Goal: Task Accomplishment & Management: Manage account settings

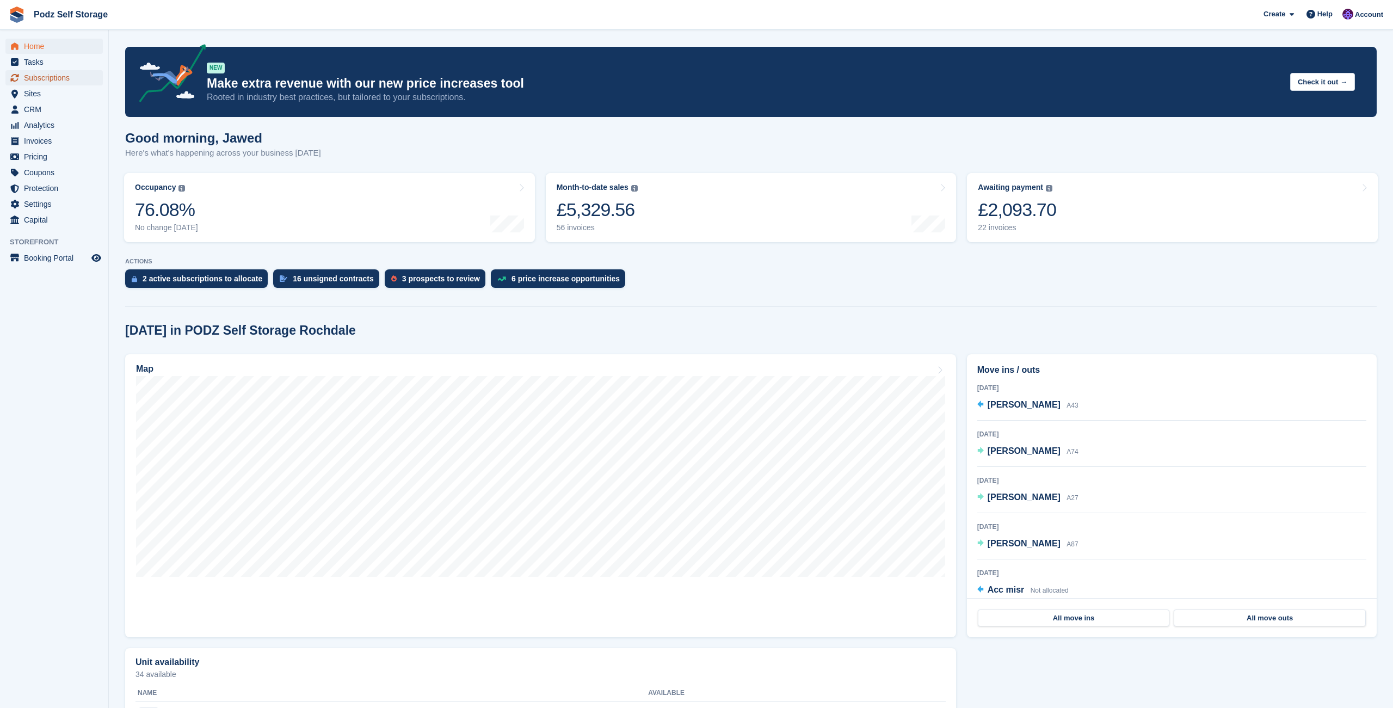
click at [75, 81] on span "Subscriptions" at bounding box center [56, 77] width 65 height 15
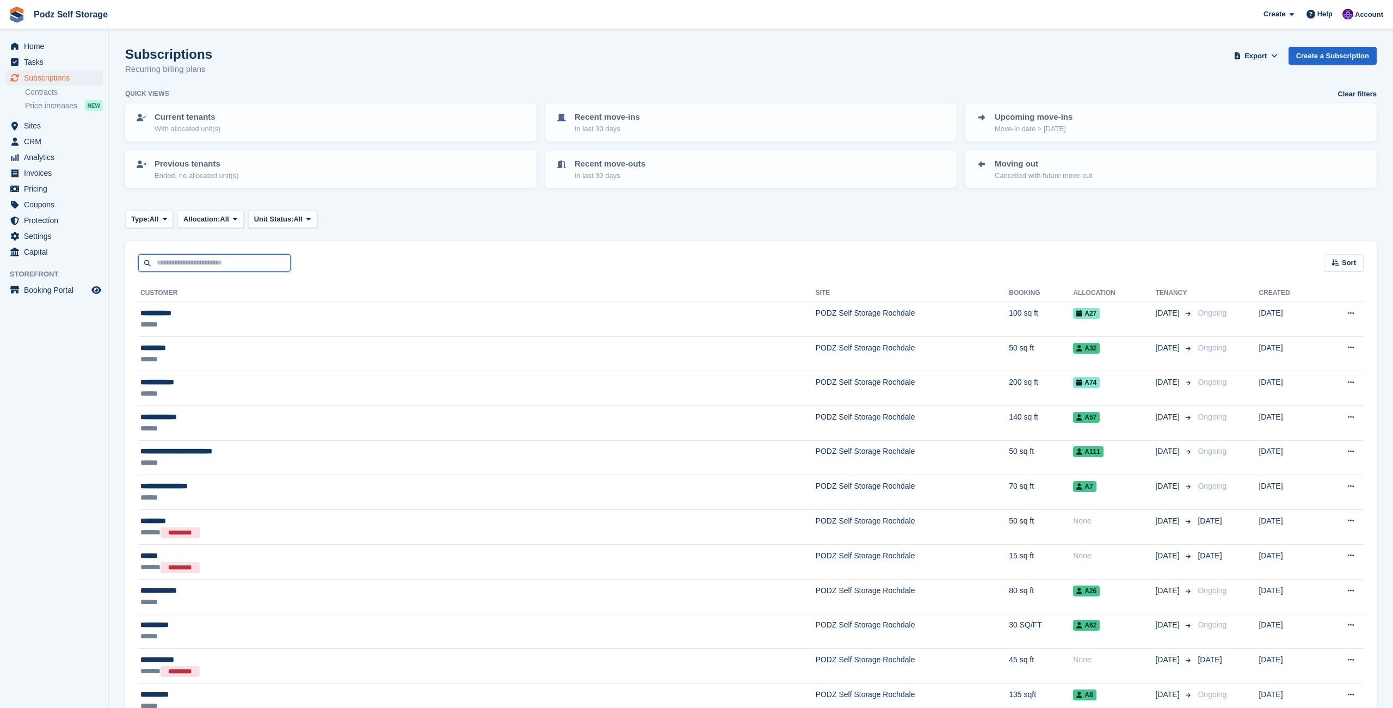
click at [256, 262] on input "text" at bounding box center [214, 263] width 152 height 18
type input "*****"
click at [31, 138] on span "CRM" at bounding box center [56, 141] width 65 height 15
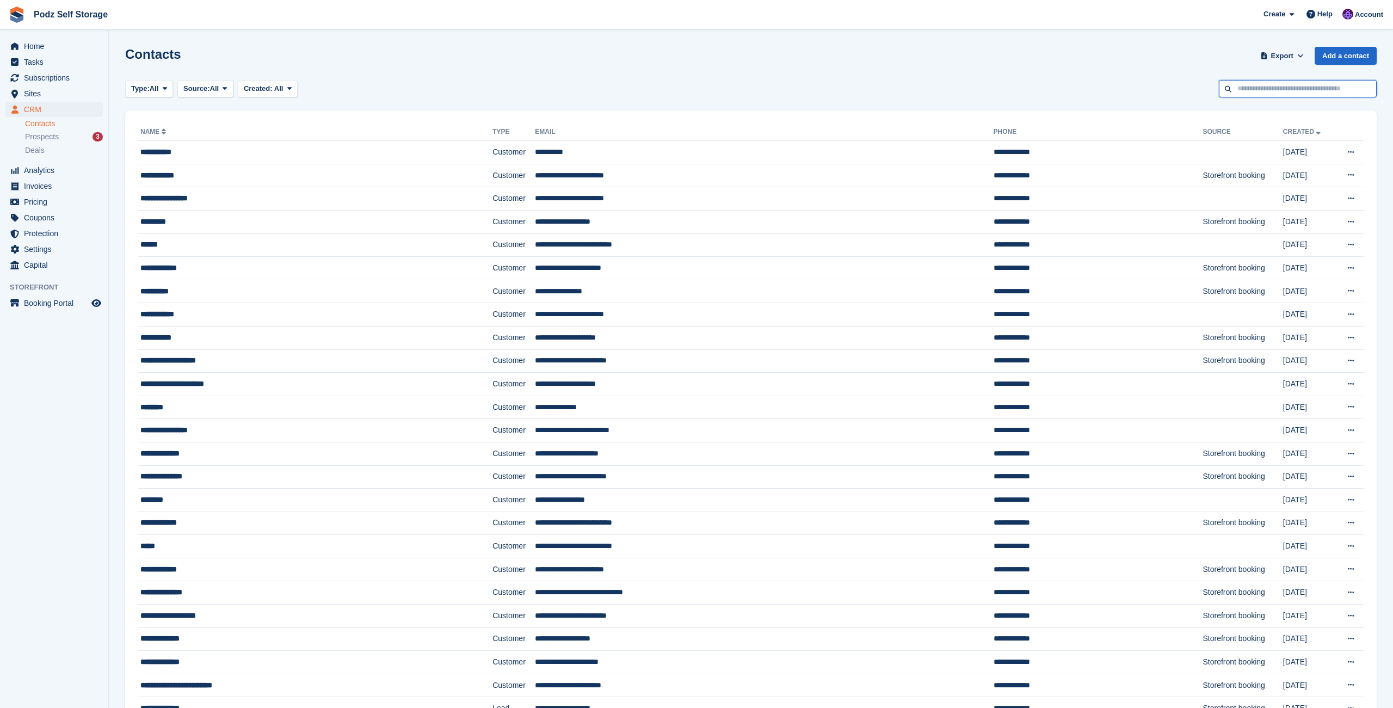
click at [1266, 86] on input "text" at bounding box center [1298, 89] width 158 height 18
type input "**********"
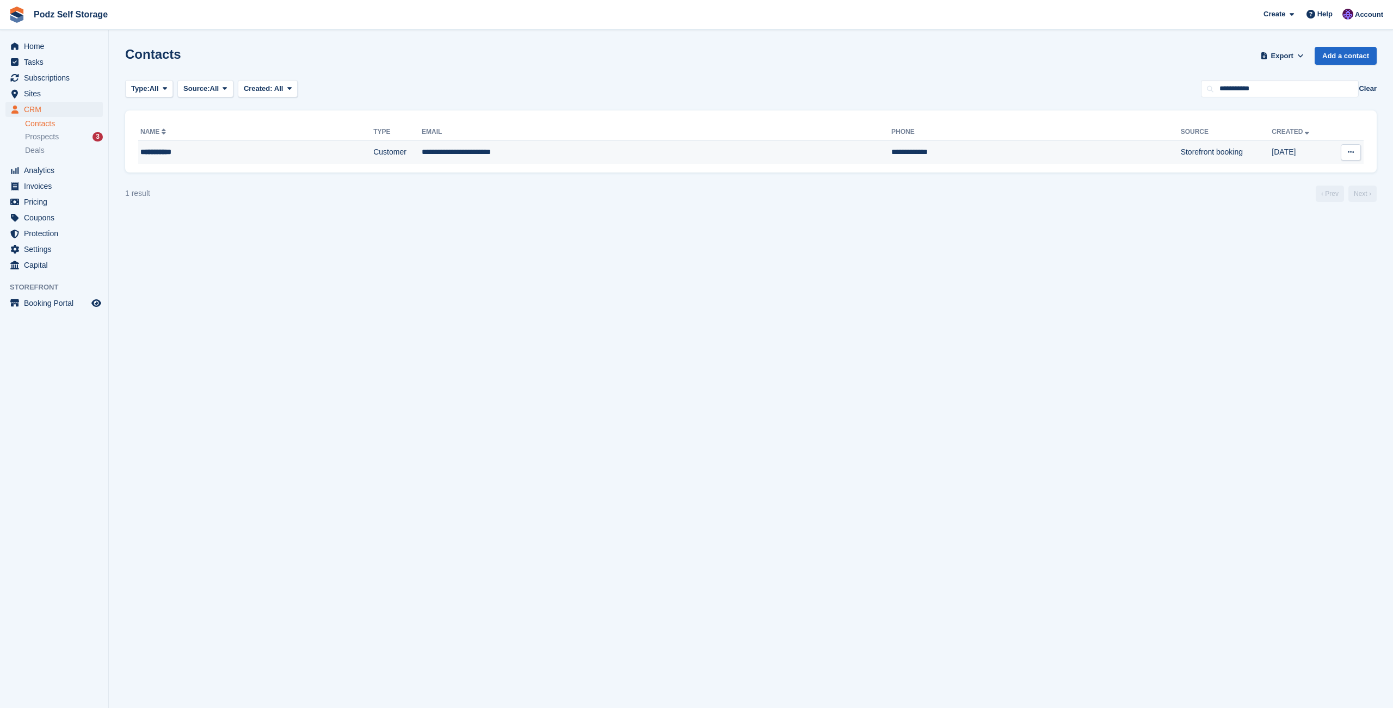
click at [535, 160] on td "**********" at bounding box center [656, 152] width 469 height 23
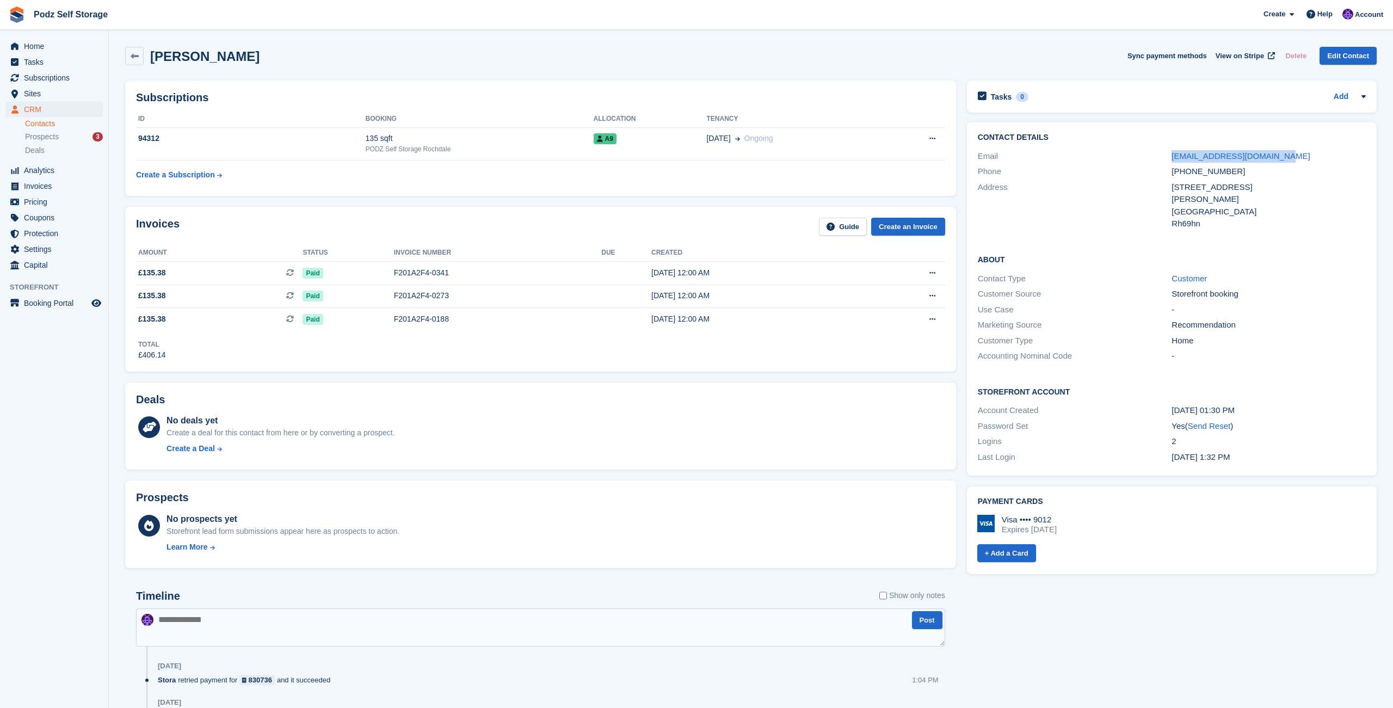
drag, startPoint x: 1288, startPoint y: 156, endPoint x: 1166, endPoint y: 156, distance: 121.3
click at [1166, 156] on div "Email grant.unwin@hotmail.co.uk" at bounding box center [1172, 157] width 388 height 16
copy div "grant.unwin@hotmail.co.uk"
click at [511, 101] on h2 "Subscriptions" at bounding box center [540, 97] width 809 height 13
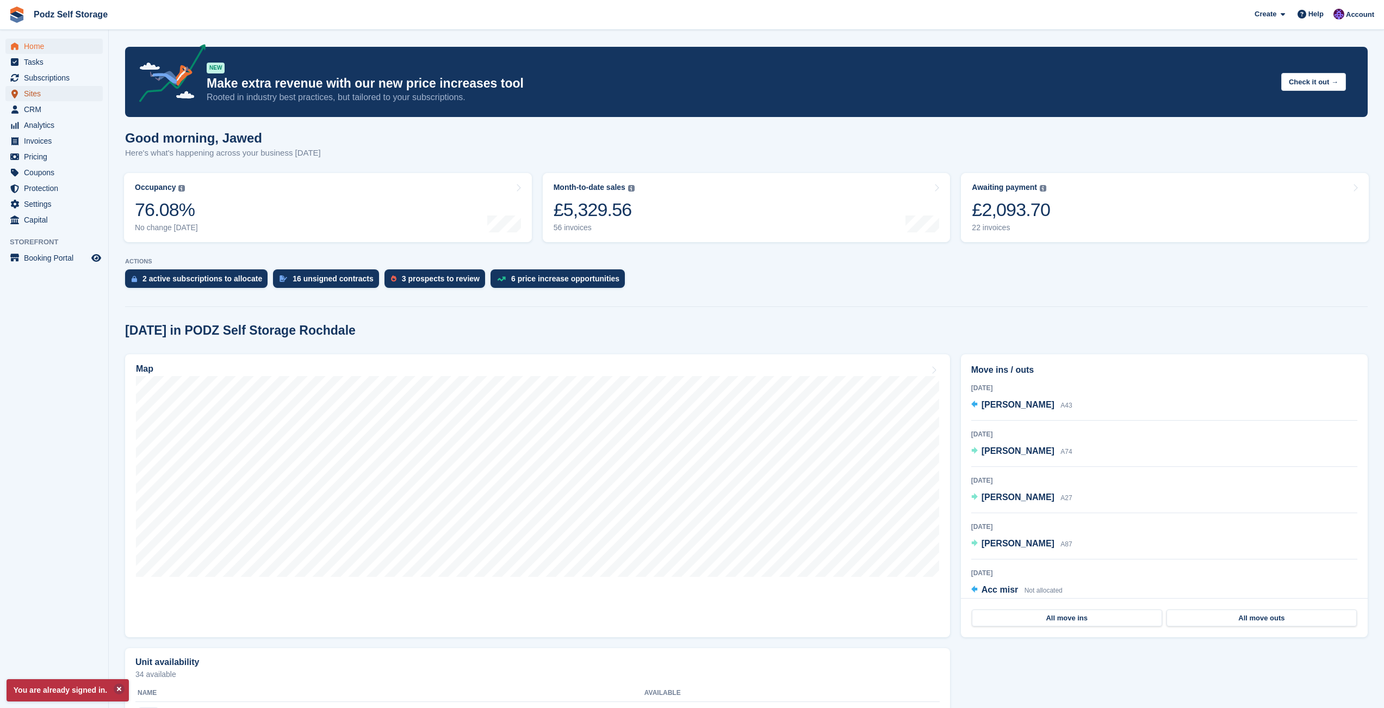
click at [52, 96] on span "Sites" at bounding box center [56, 93] width 65 height 15
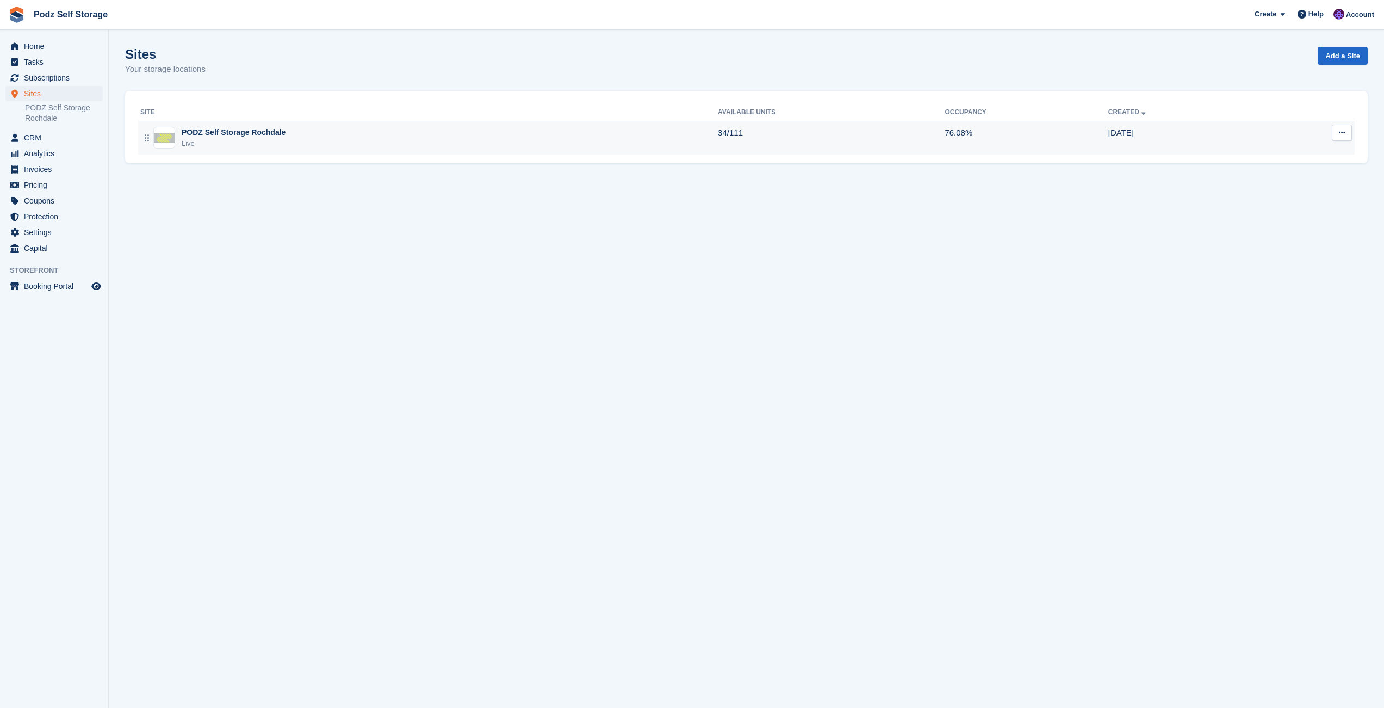
click at [203, 137] on div "PODZ Self Storage Rochdale" at bounding box center [234, 132] width 104 height 11
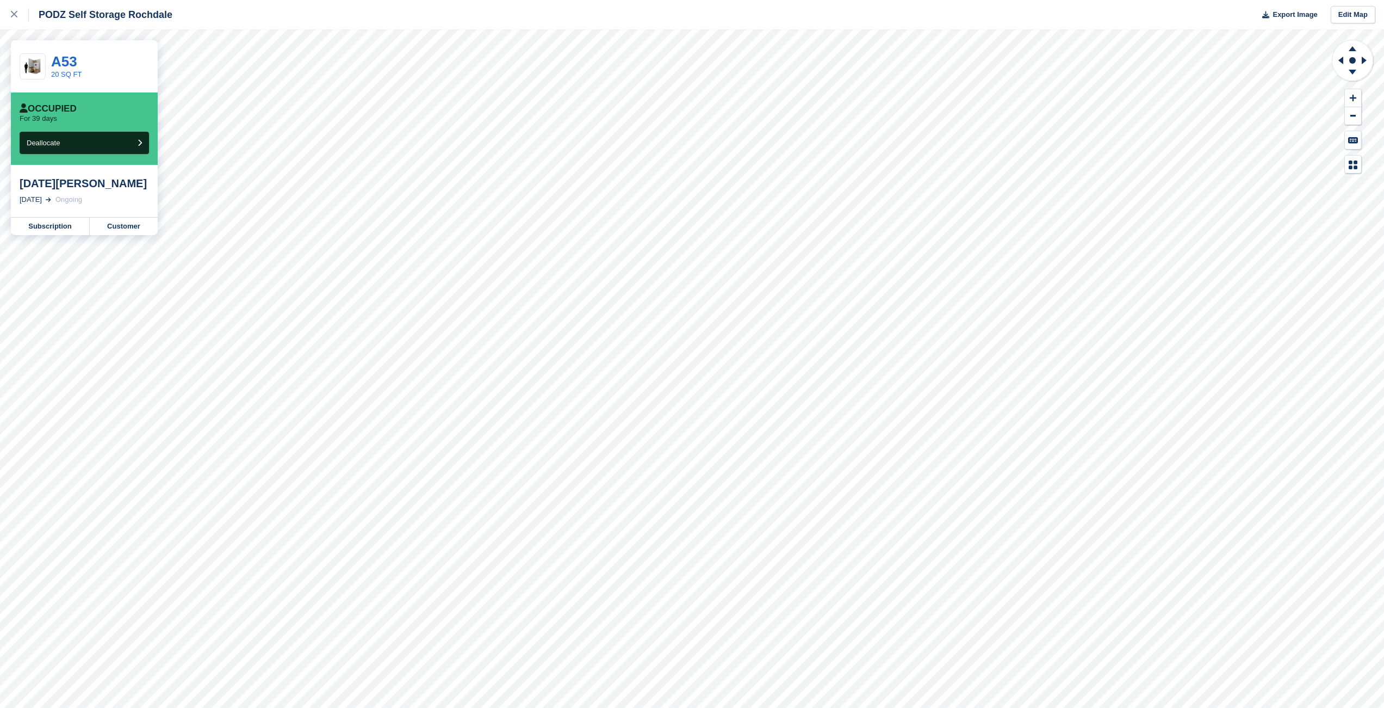
click at [65, 185] on div "[DATE][PERSON_NAME]" at bounding box center [84, 183] width 129 height 13
click at [112, 226] on link "Customer" at bounding box center [124, 226] width 68 height 17
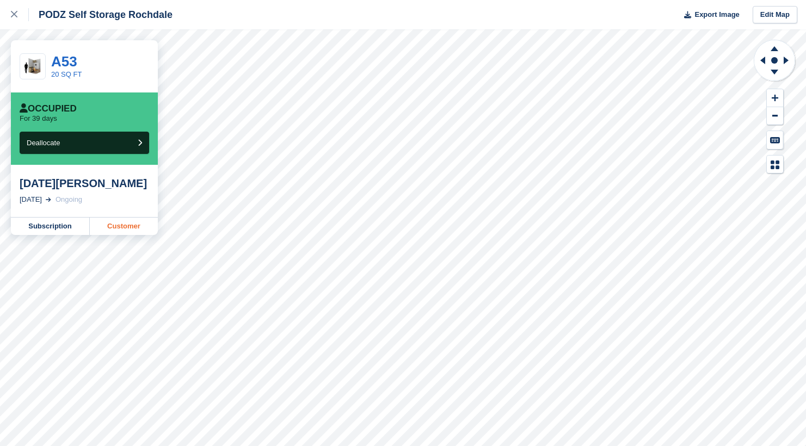
click at [137, 228] on link "Customer" at bounding box center [124, 226] width 68 height 17
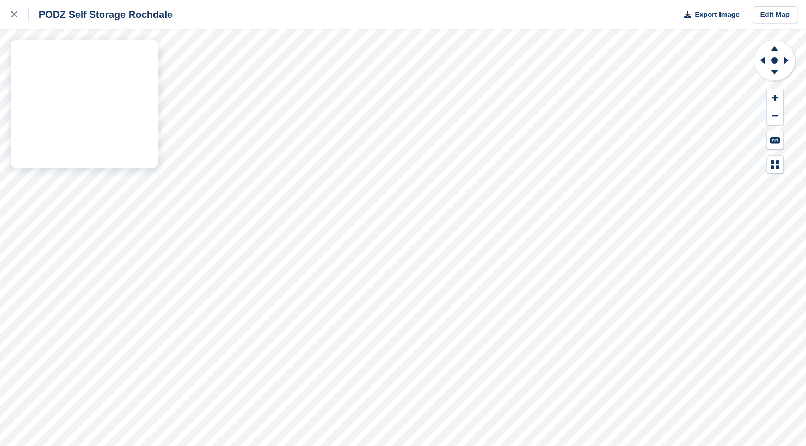
click at [120, 82] on div "PODZ Self Storage Rochdale Export Image Edit Map" at bounding box center [403, 223] width 806 height 446
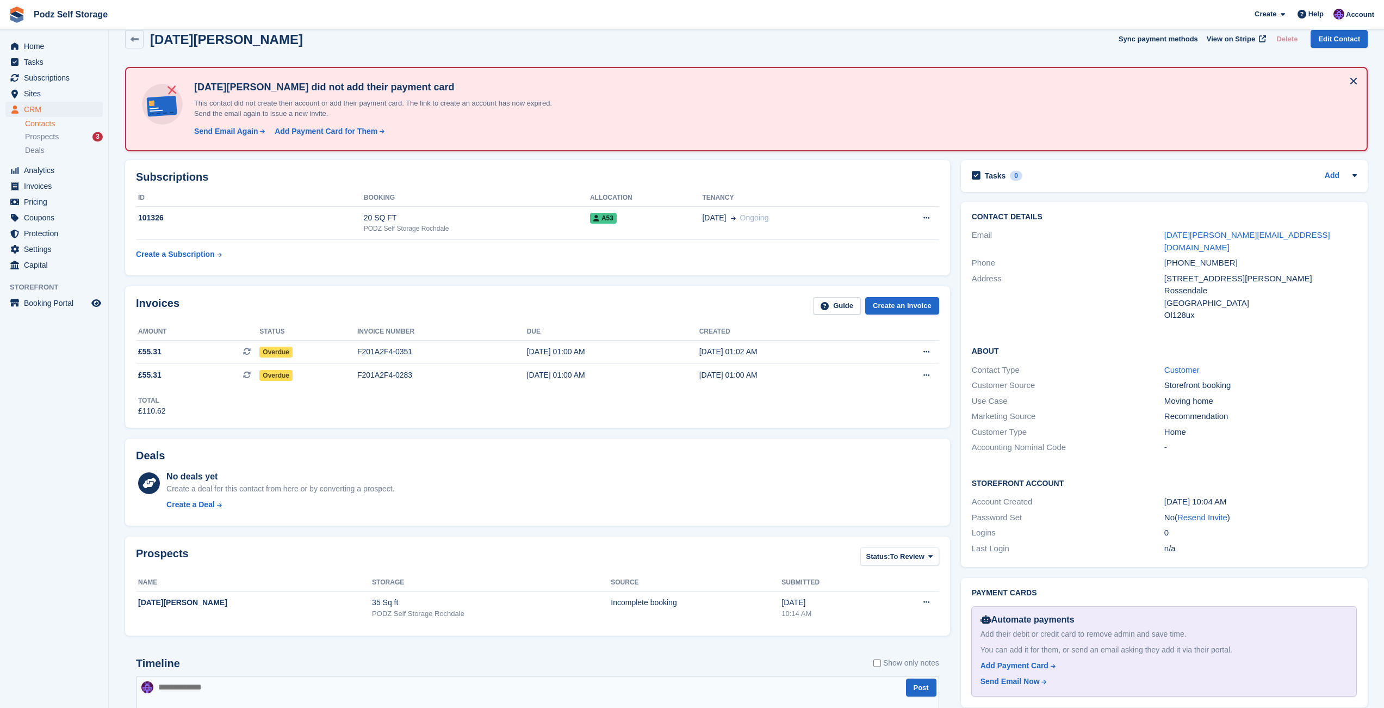
scroll to position [18, 0]
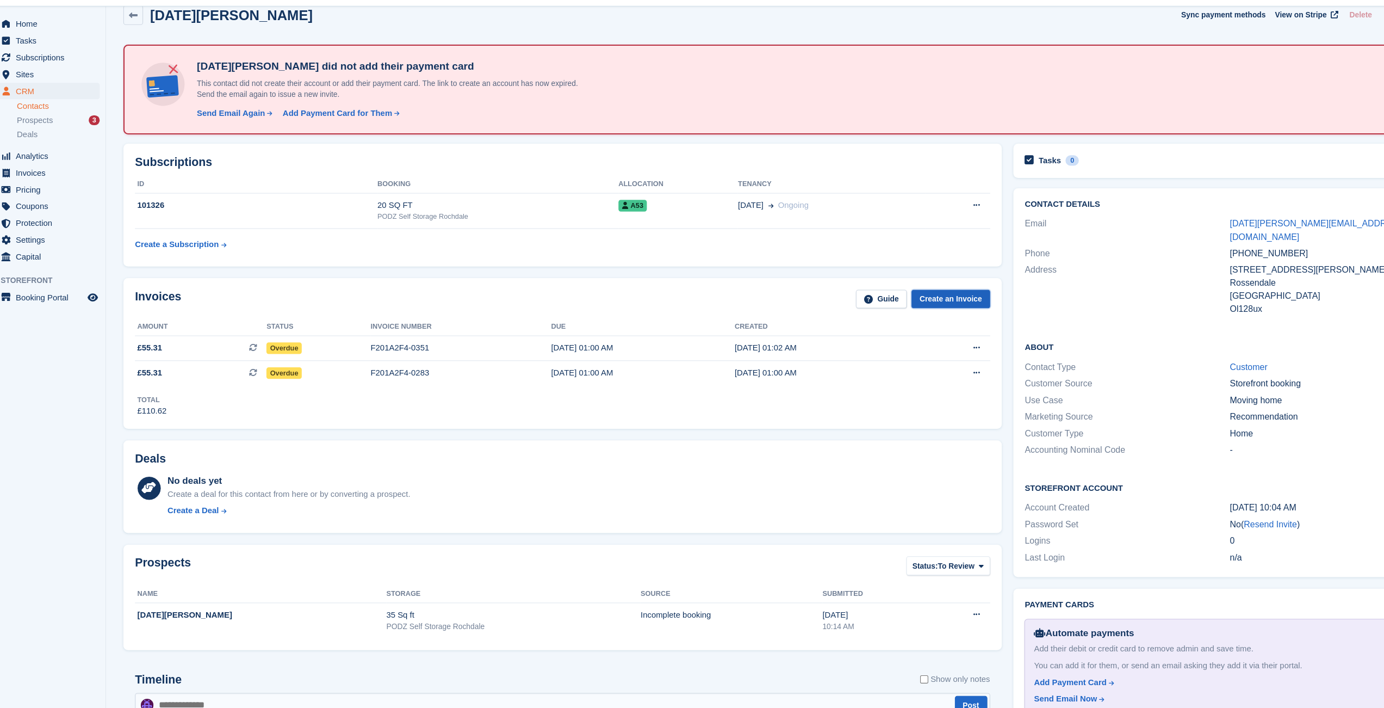
click at [885, 311] on link "Create an Invoice" at bounding box center [902, 305] width 74 height 18
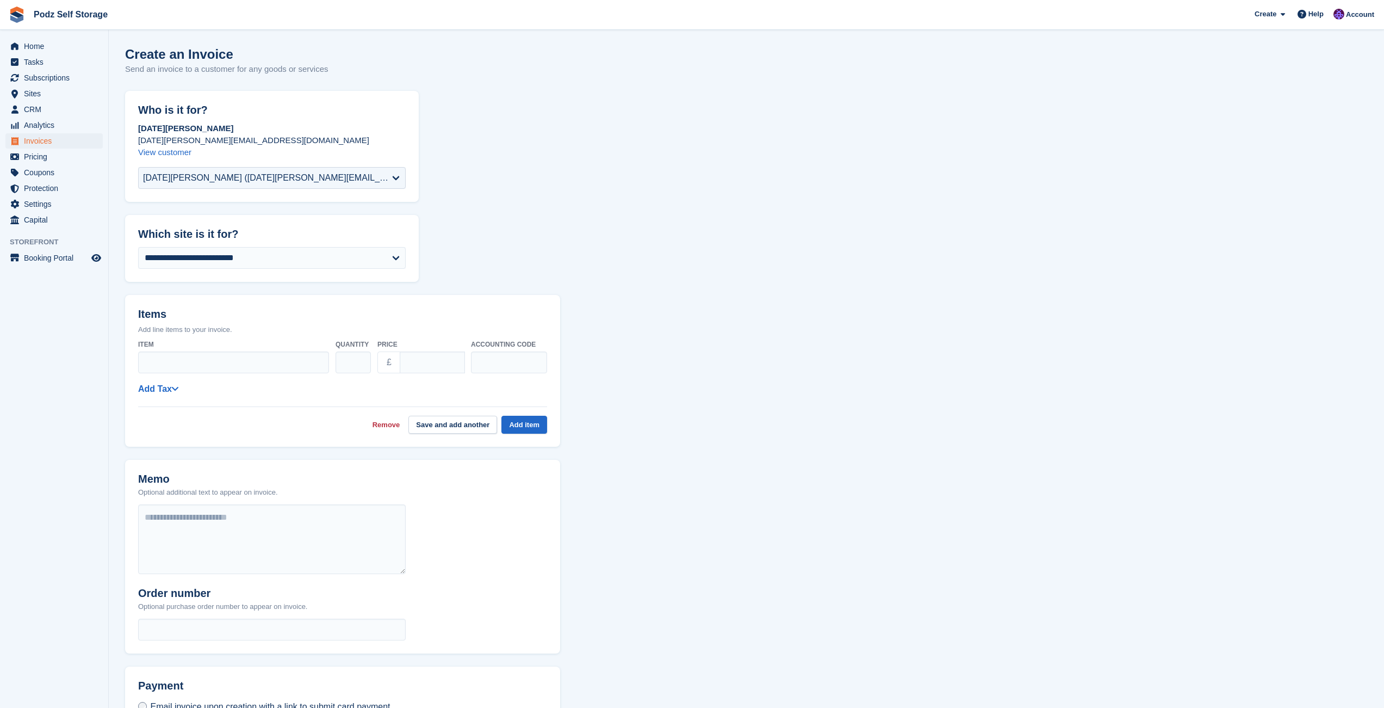
scroll to position [1, 0]
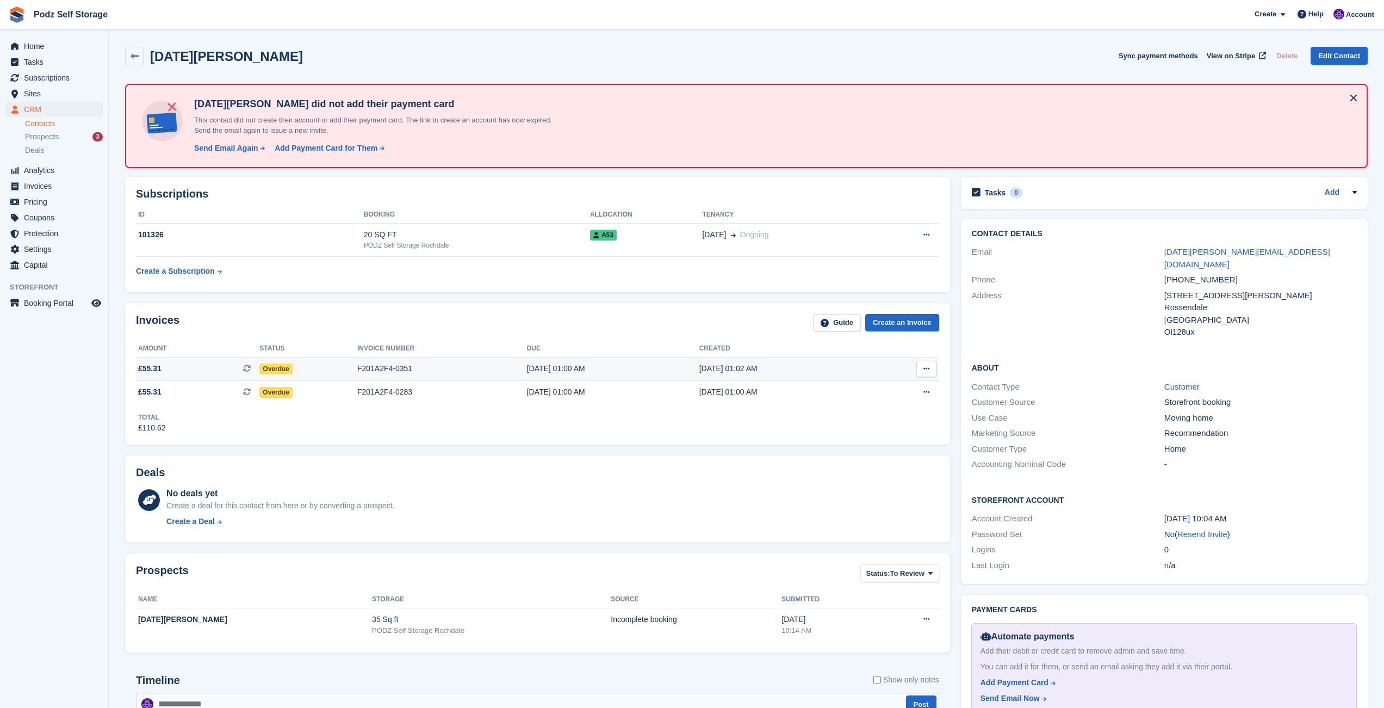
scroll to position [18, 0]
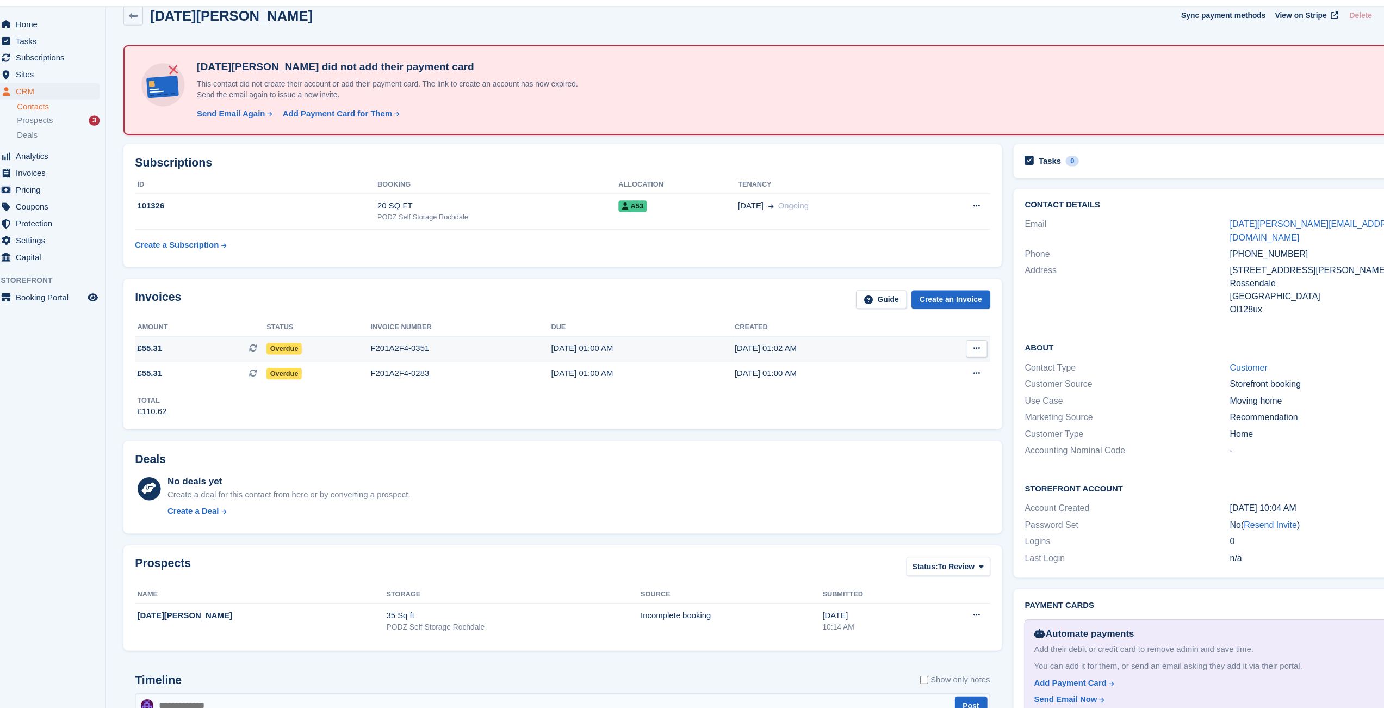
click at [478, 353] on div "F201A2F4-0351" at bounding box center [442, 350] width 170 height 11
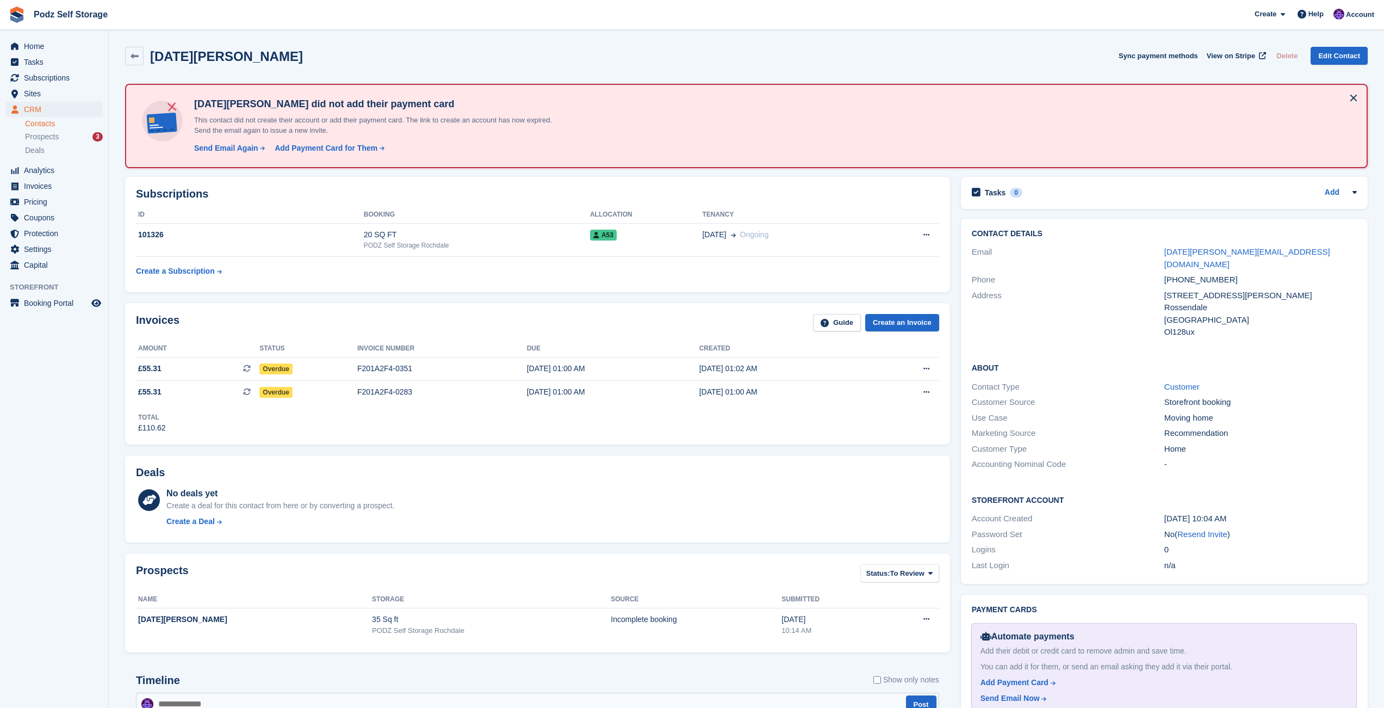
scroll to position [18, 0]
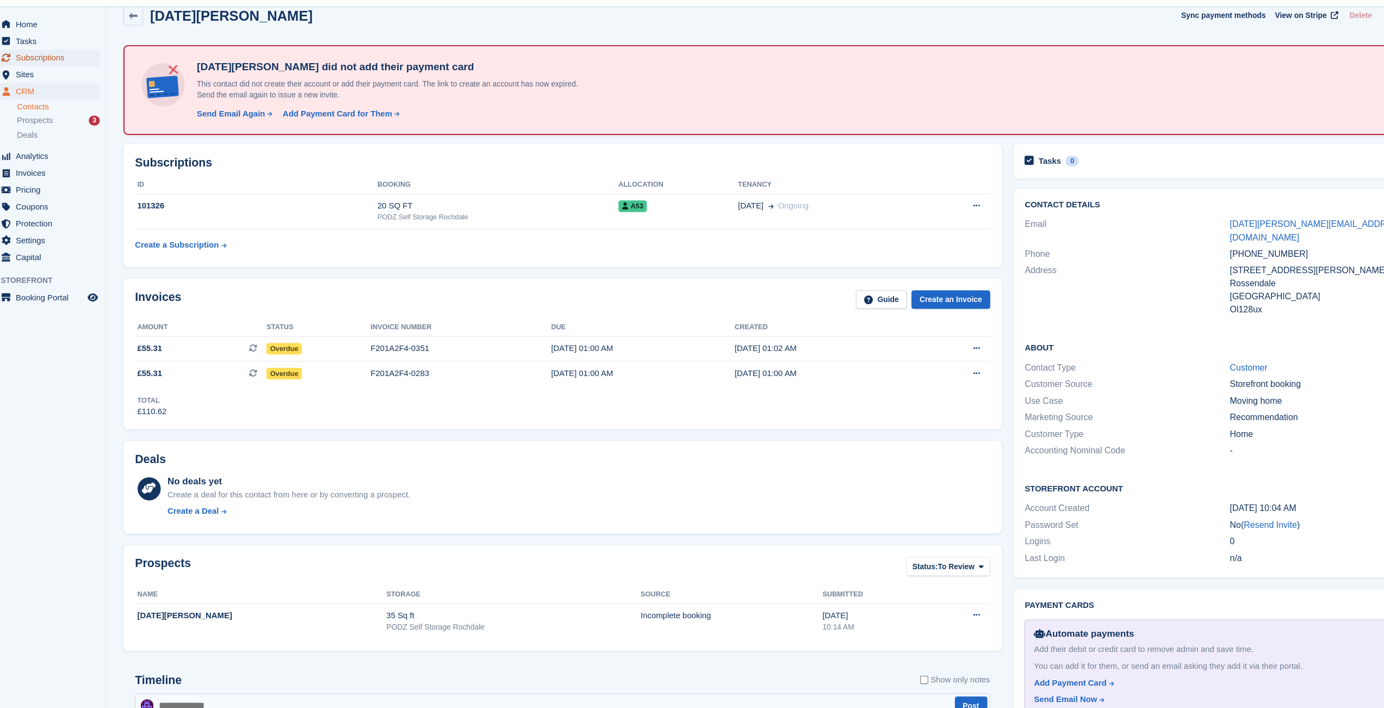
click at [78, 82] on span "Subscriptions" at bounding box center [56, 77] width 65 height 15
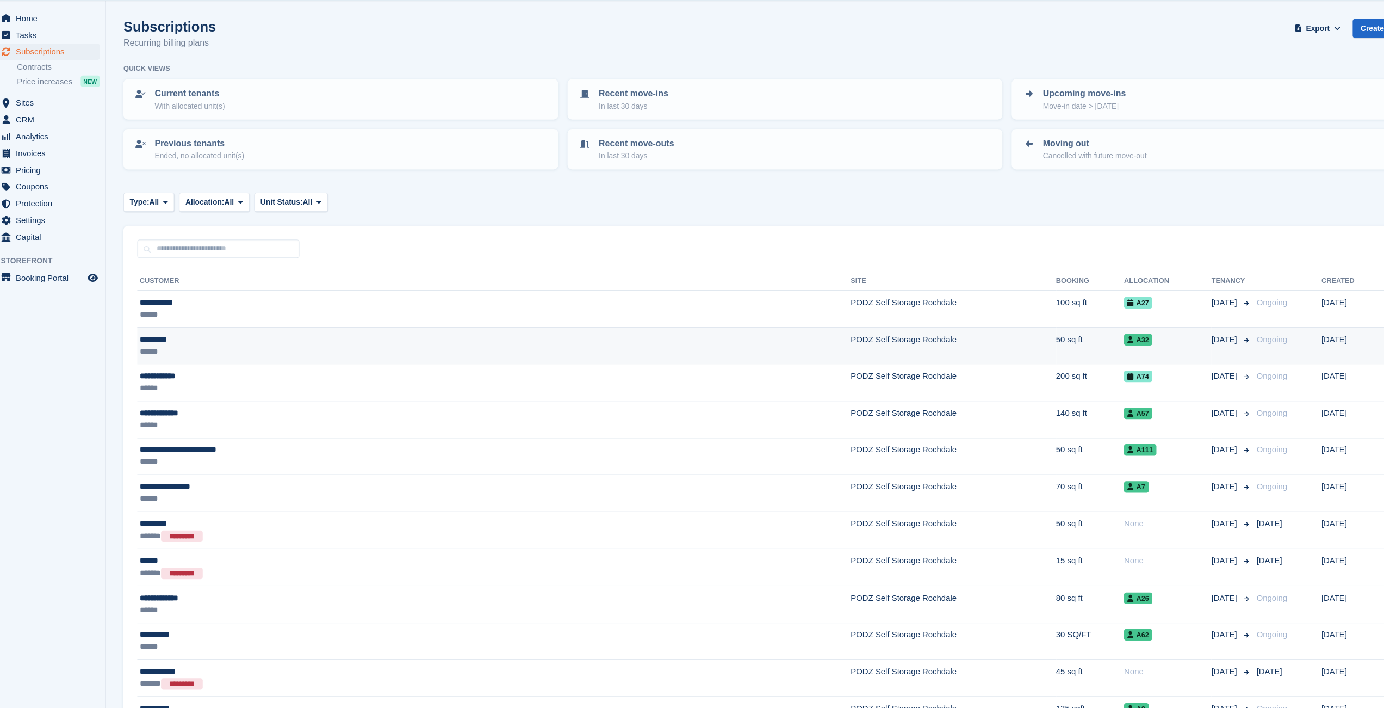
click at [363, 366] on td "********* ******" at bounding box center [473, 353] width 670 height 35
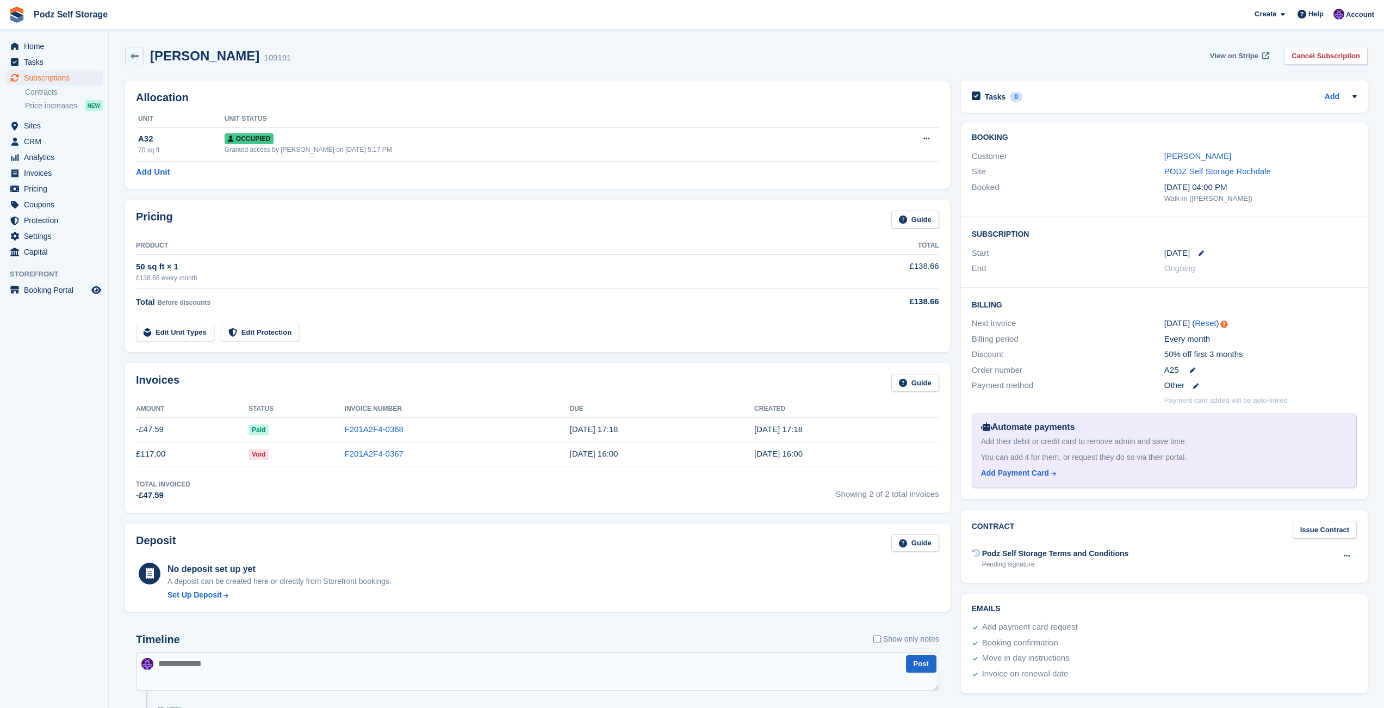
click at [1239, 55] on span "View on Stripe" at bounding box center [1234, 56] width 48 height 11
